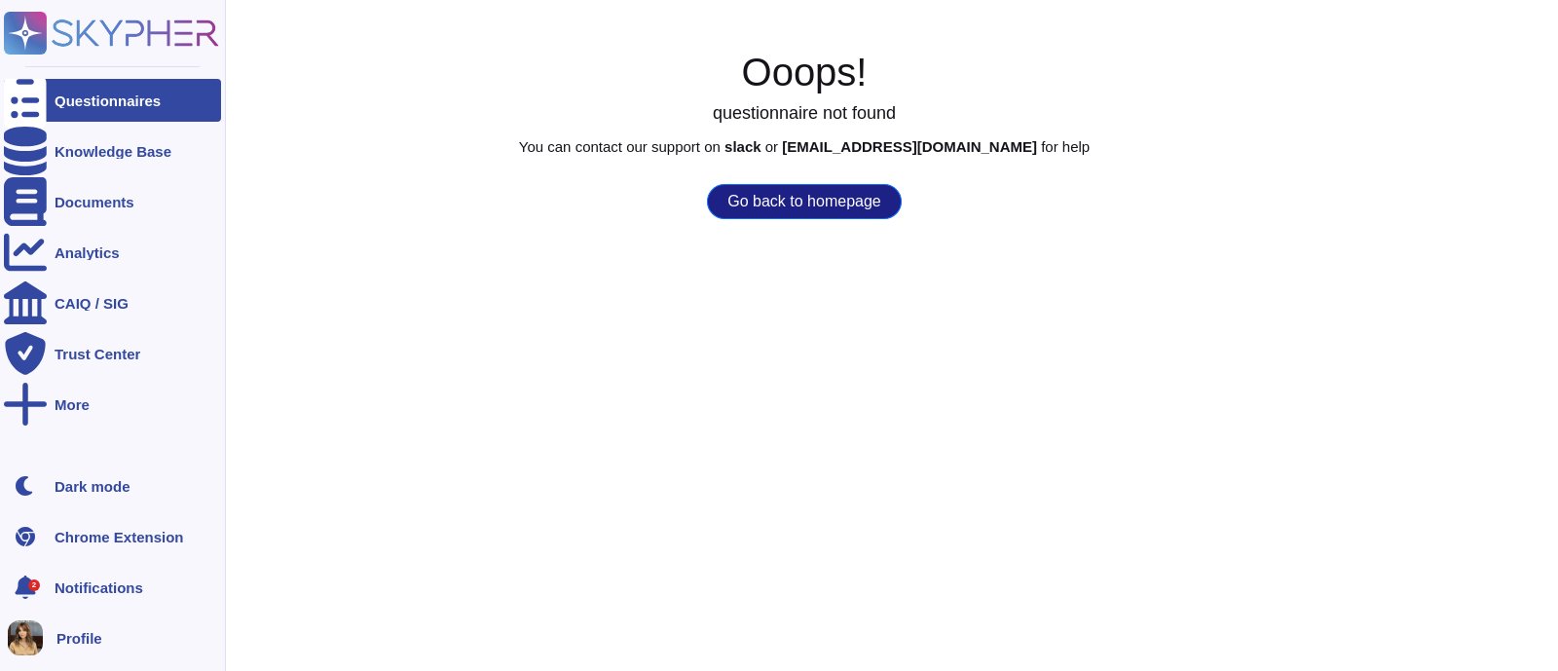
click at [21, 104] on icon at bounding box center [25, 100] width 43 height 57
